Goal: Navigation & Orientation: Find specific page/section

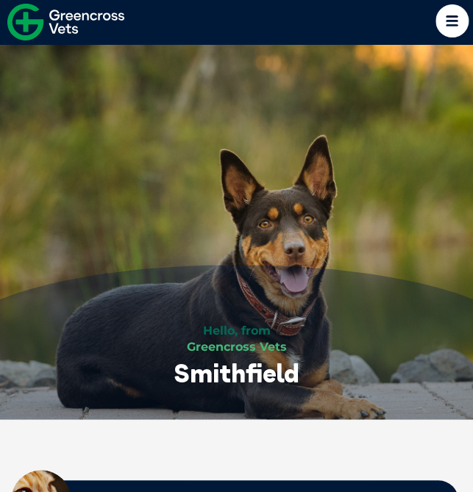
click at [440, 25] on icon at bounding box center [452, 20] width 33 height 33
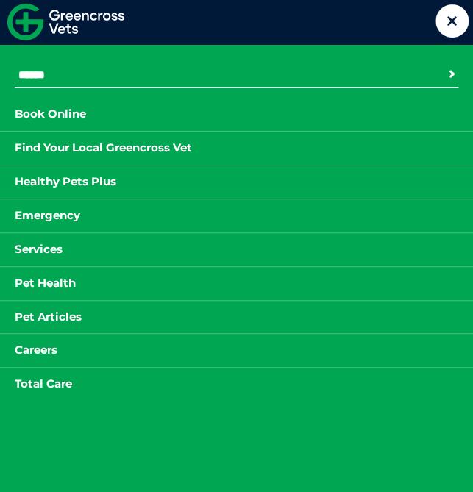
click at [73, 141] on link "Find Your Local Greencross Vet" at bounding box center [103, 148] width 207 height 18
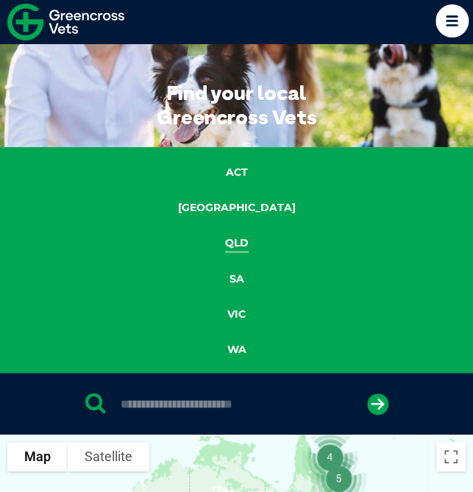
click at [246, 242] on link "QLD" at bounding box center [236, 243] width 75 height 17
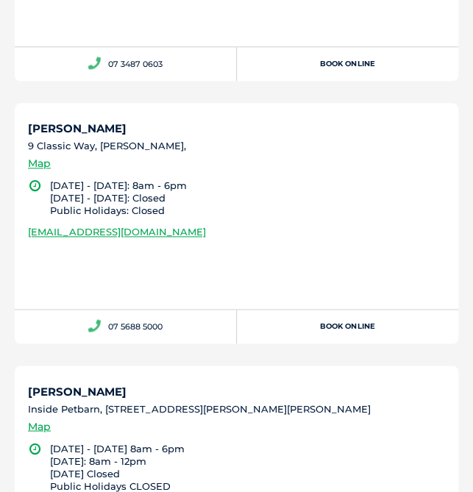
scroll to position [4608, 0]
